Goal: Navigation & Orientation: Find specific page/section

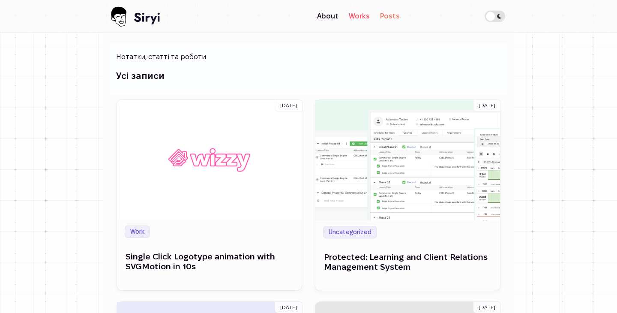
click at [349, 18] on link "Works" at bounding box center [359, 16] width 31 height 17
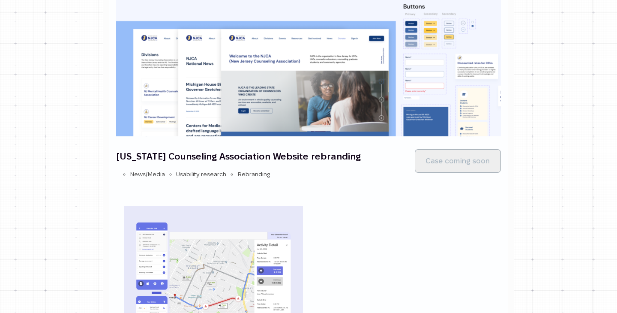
scroll to position [549, 0]
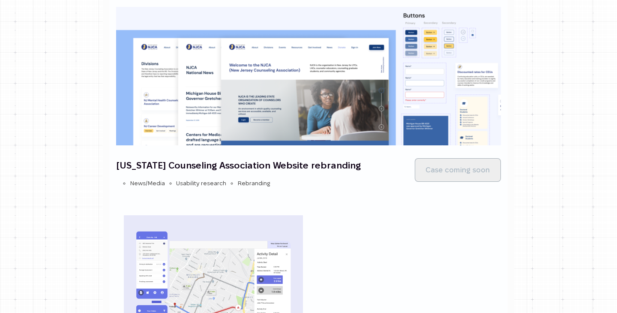
click at [340, 164] on h4 "[US_STATE] Counseling Association Website rebranding" at bounding box center [239, 165] width 247 height 12
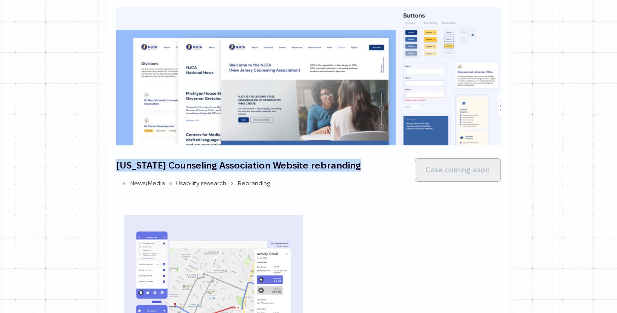
drag, startPoint x: 340, startPoint y: 164, endPoint x: 185, endPoint y: 155, distance: 155.9
click at [185, 155] on div "New Jersey Counseling Association Website rebranding News/Media Usability resea…" at bounding box center [239, 169] width 247 height 35
copy h4 "New Jersey Counseling Association Website rebranding"
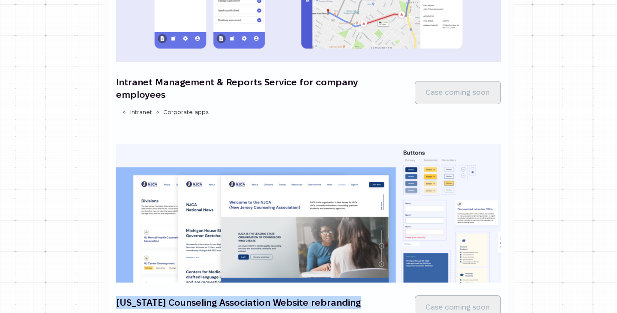
scroll to position [0, 0]
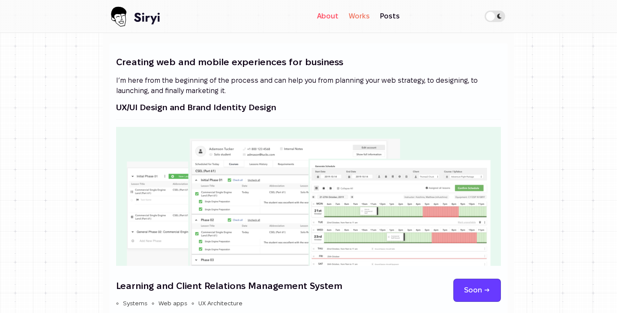
click at [336, 19] on link "About" at bounding box center [328, 16] width 32 height 17
